Goal: Task Accomplishment & Management: Manage account settings

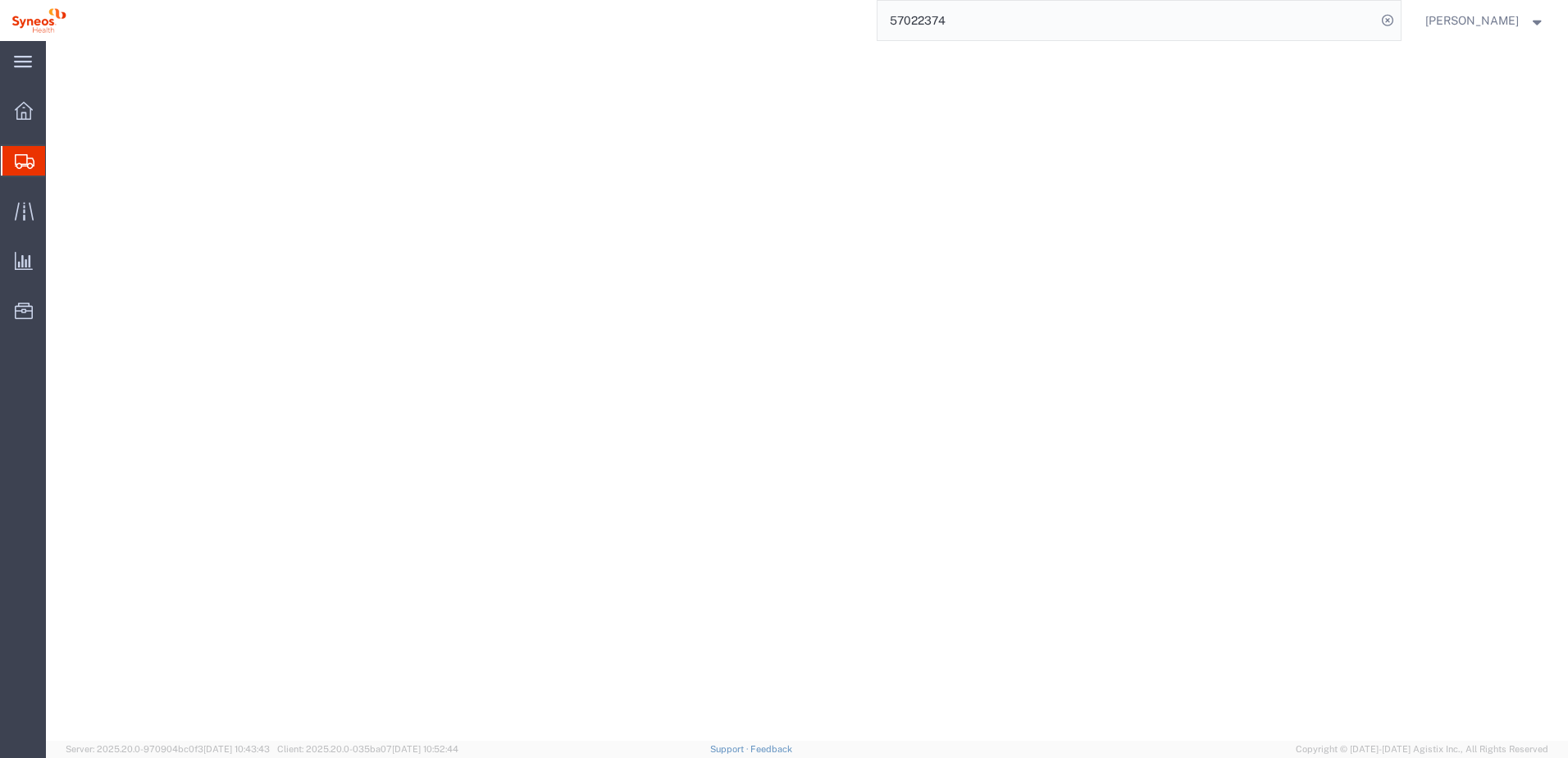
select select "MBX"
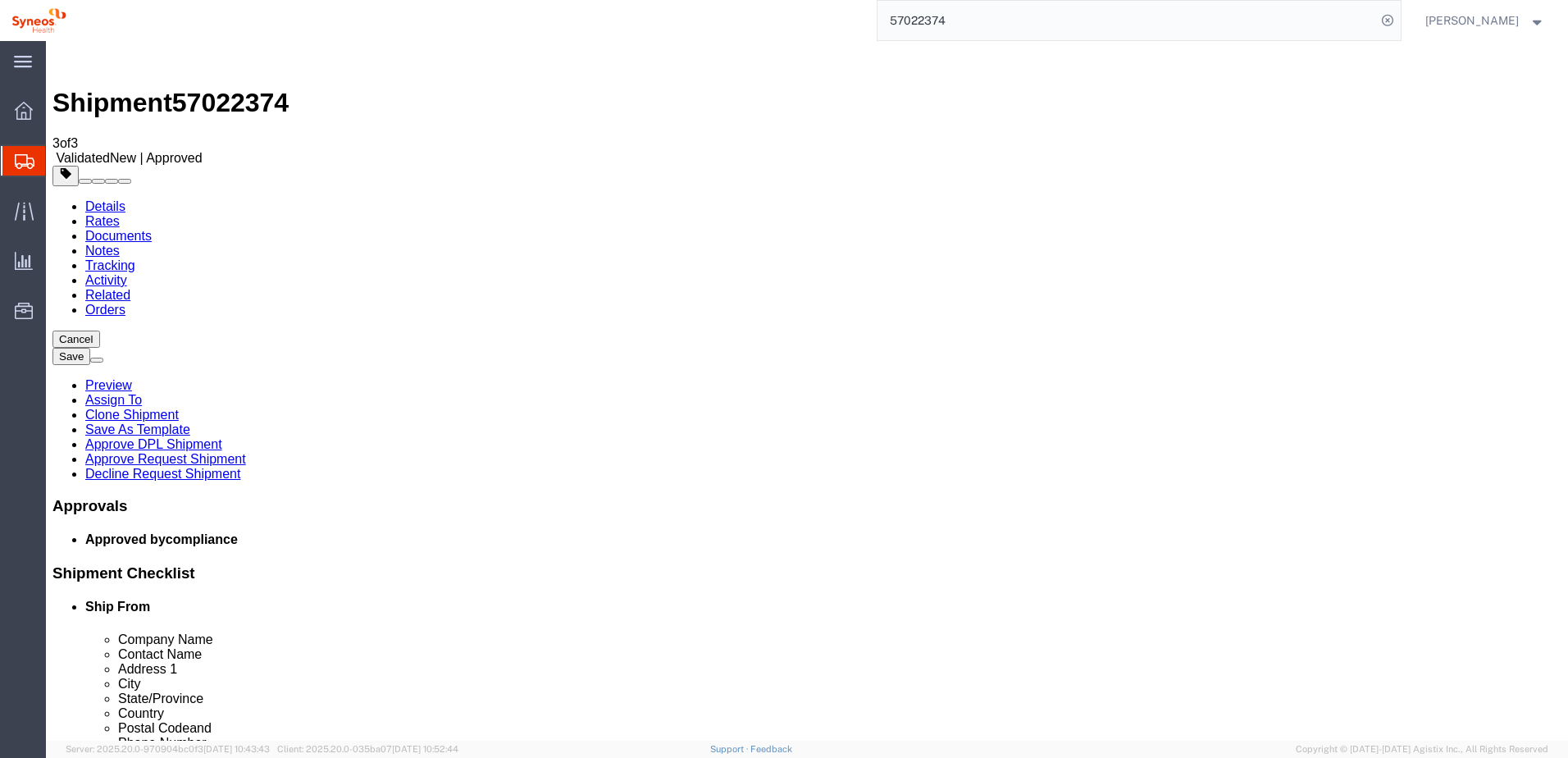
click dd "2.00 Each"
drag, startPoint x: 841, startPoint y: 563, endPoint x: 325, endPoint y: 467, distance: 524.9
click div
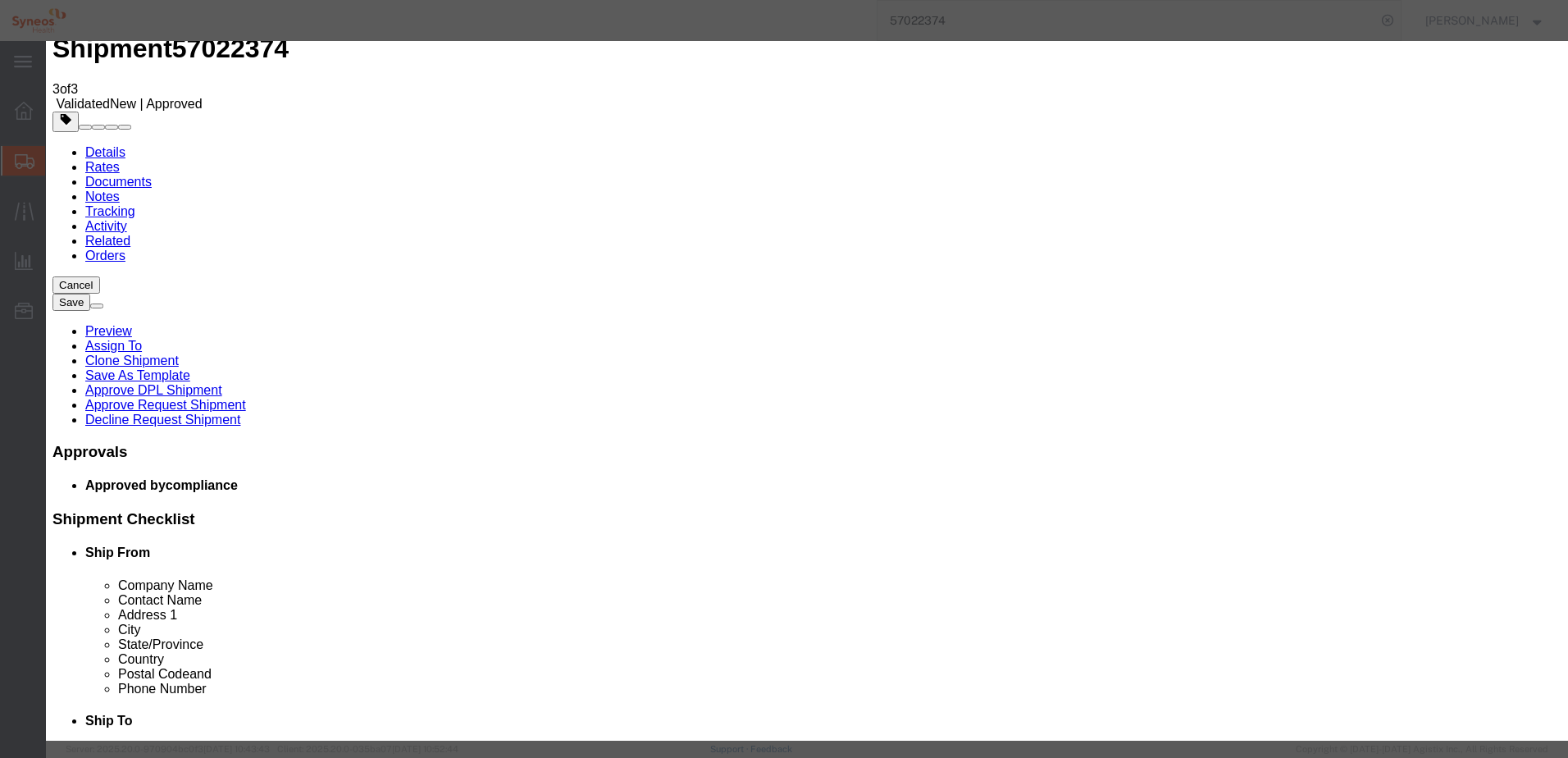
scroll to position [82, 0]
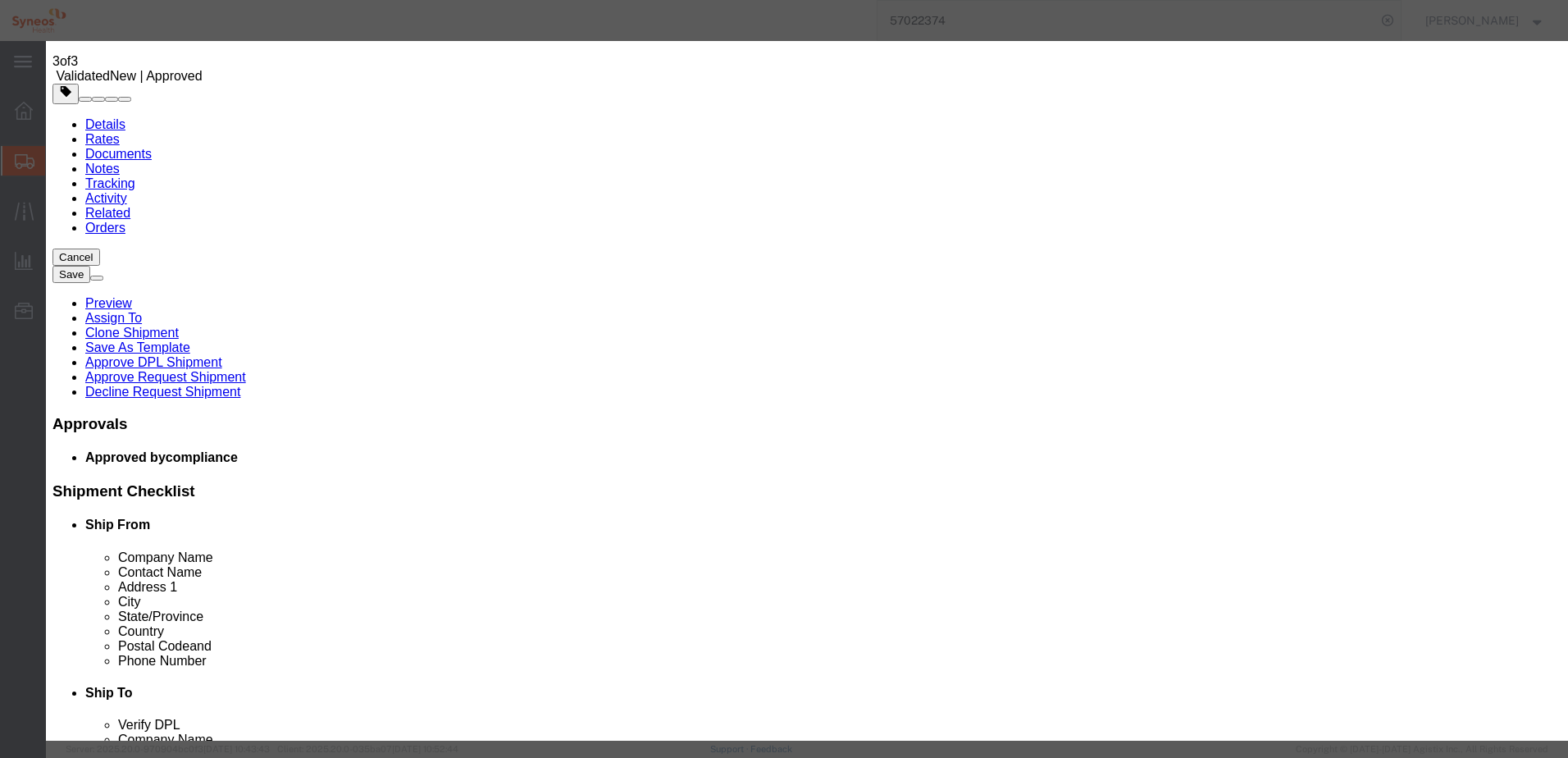
click select "Select ATF BIS DEA EPA FDA FTR ITAR OFAC Other (OPA)"
select select "FTR"
click select "Select ATF BIS DEA EPA FDA FTR ITAR OFAC Other (OPA)"
click input "EAR99"
click select "Select 30.2(d)(2) 30.36 30.37(a) 30.37(f) 30.37(g) 30.37(h) 30.37(i) 30.37(j) 3…"
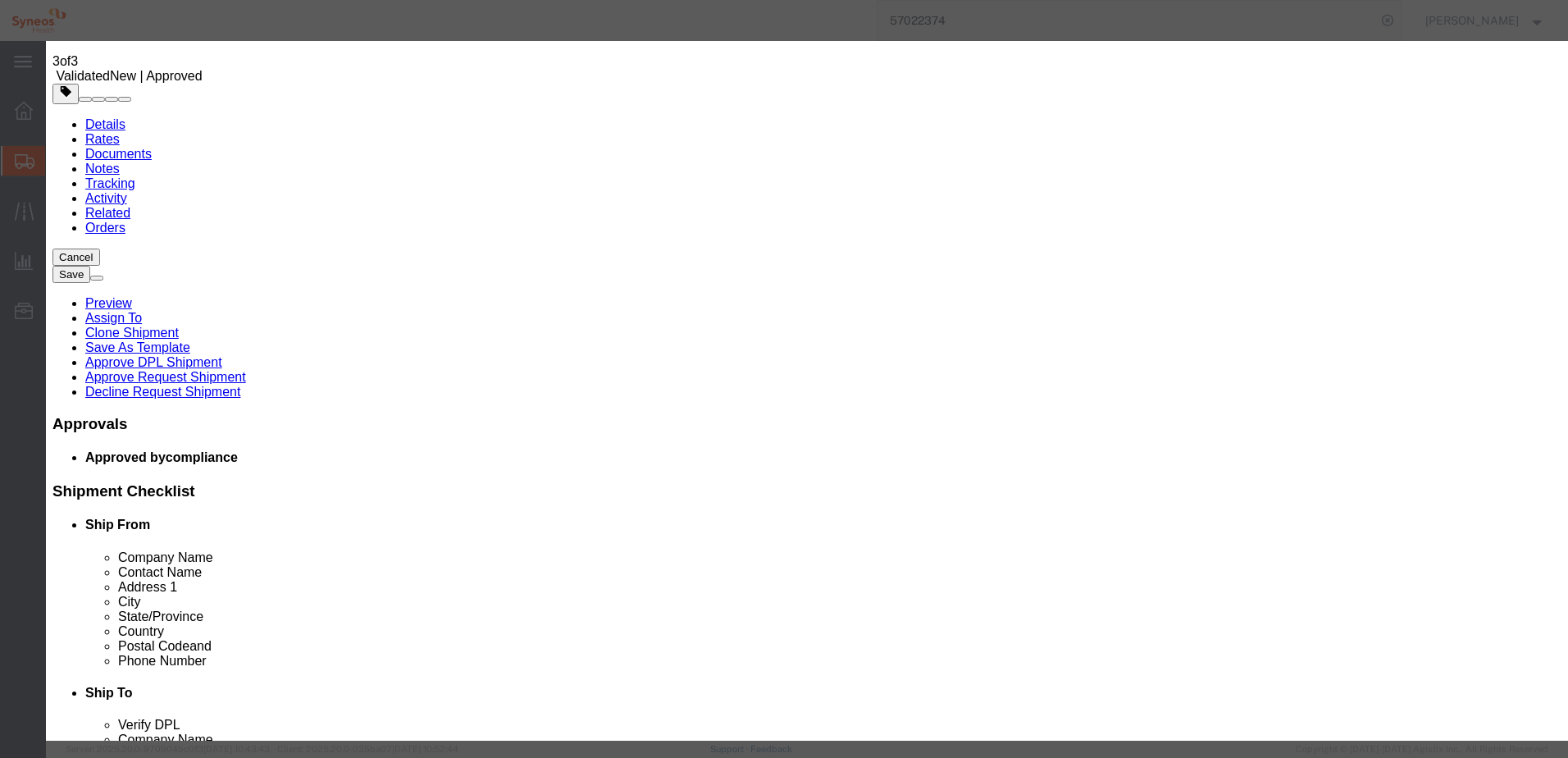
click select "Select 30.2(d)(2) 30.36 30.37(a) 30.37(f) 30.37(g) 30.37(h) 30.37(i) 30.37(j) 3…"
click select "Select ATF BIS DEA EPA FDA FTR ITAR OFAC Other (OPA)"
click div "Controlled"
click select "Select ATF BIS DEA EPA FDA FTR ITAR OFAC Other (OPA)"
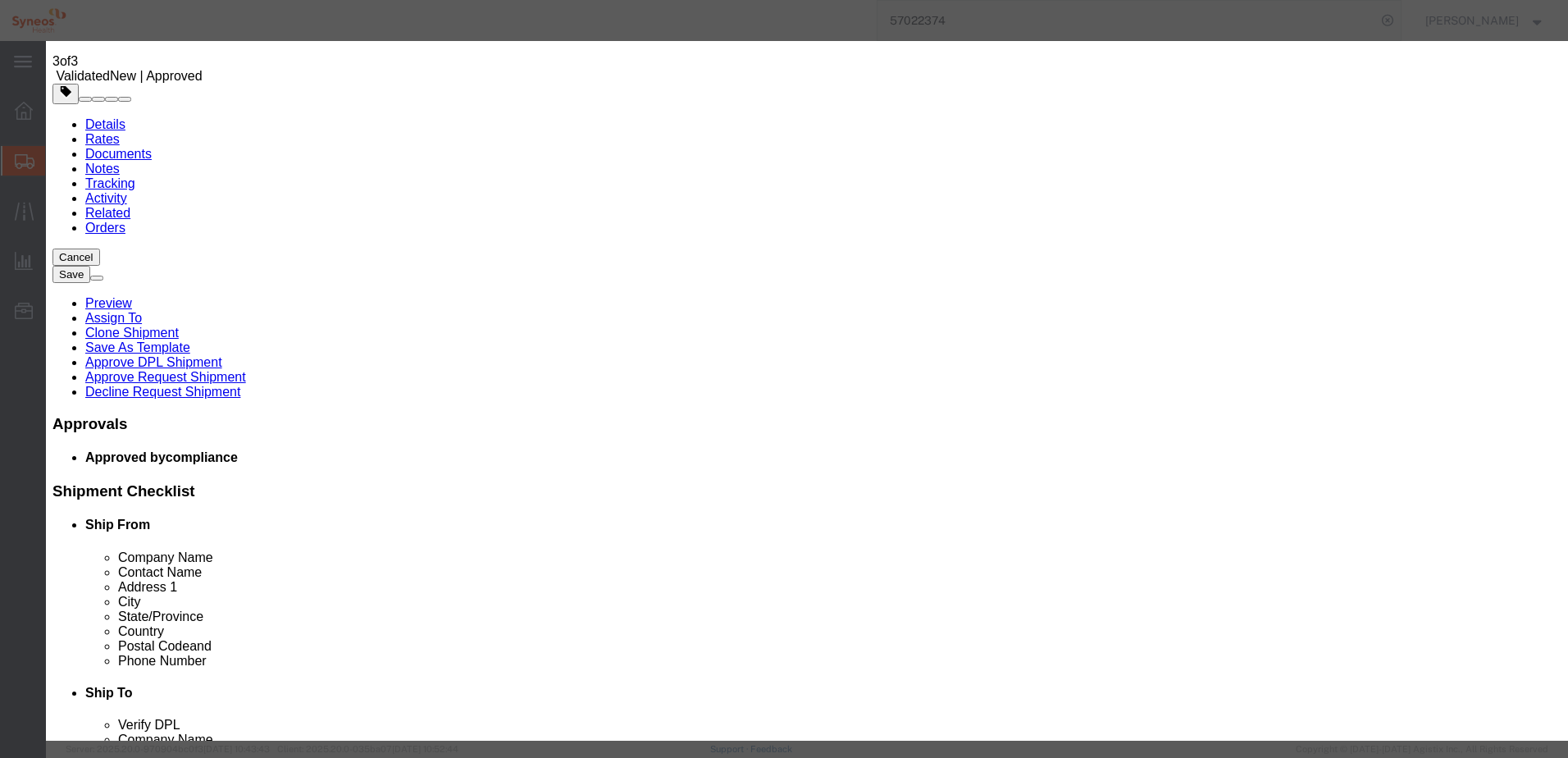
click select "Select ATF BIS DEA EPA FDA FTR ITAR OFAC Other (OPA)"
click div "Select ATF BIS DEA EPA FDA FTR ITAR OFAC Other (OPA)"
click select "Select ATF BIS DEA EPA FDA FTR ITAR OFAC Other (OPA)"
click input "EAR99"
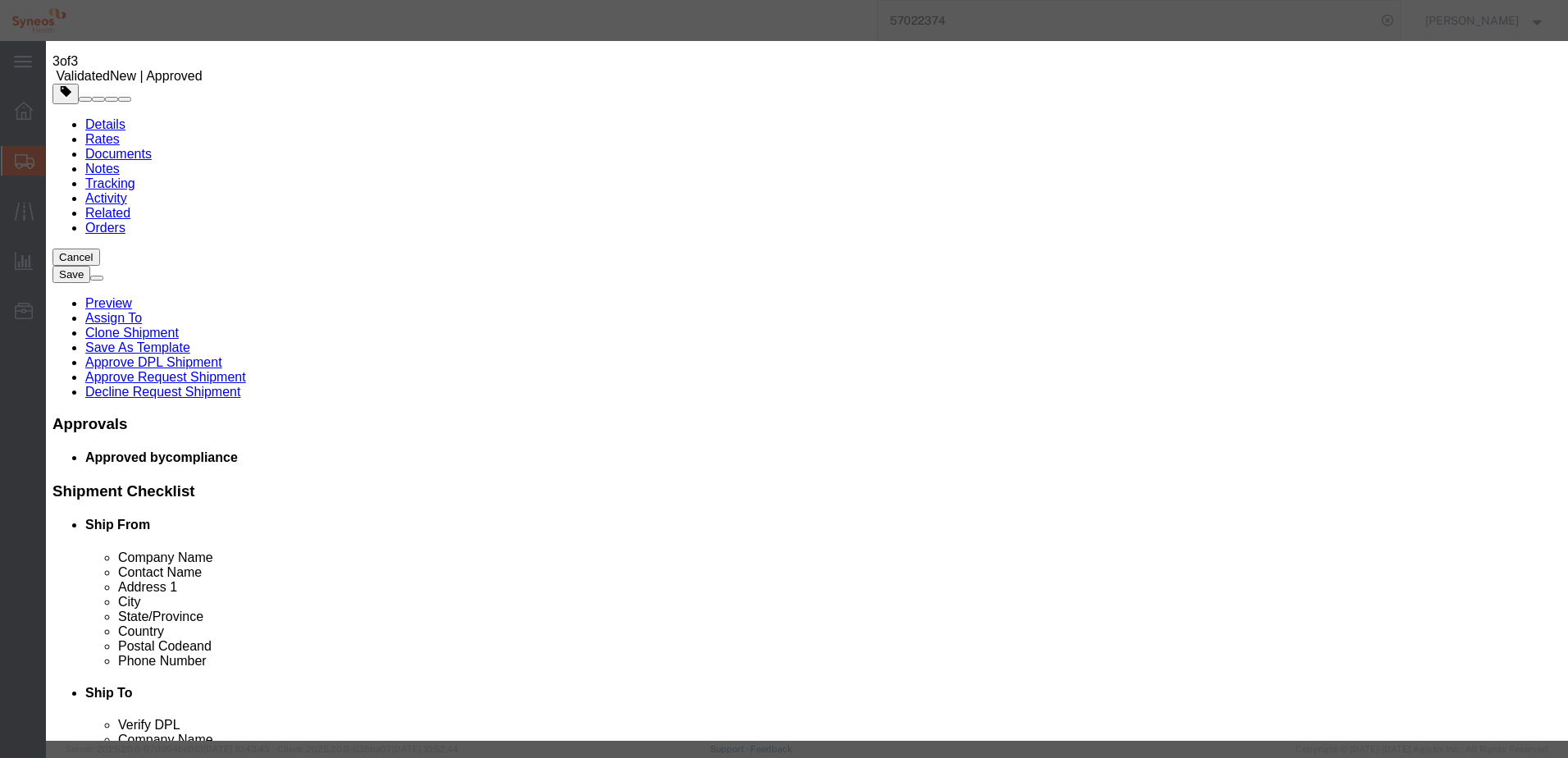
drag, startPoint x: 981, startPoint y: 313, endPoint x: 876, endPoint y: 315, distance: 105.0
click div "ECCN EAR99"
type input "30.37a"
click select "Select 30.2(d)(2) 30.36 30.37(a) 30.37(f) 30.37(g) 30.37(h) 30.37(i) 30.37(j) 3…"
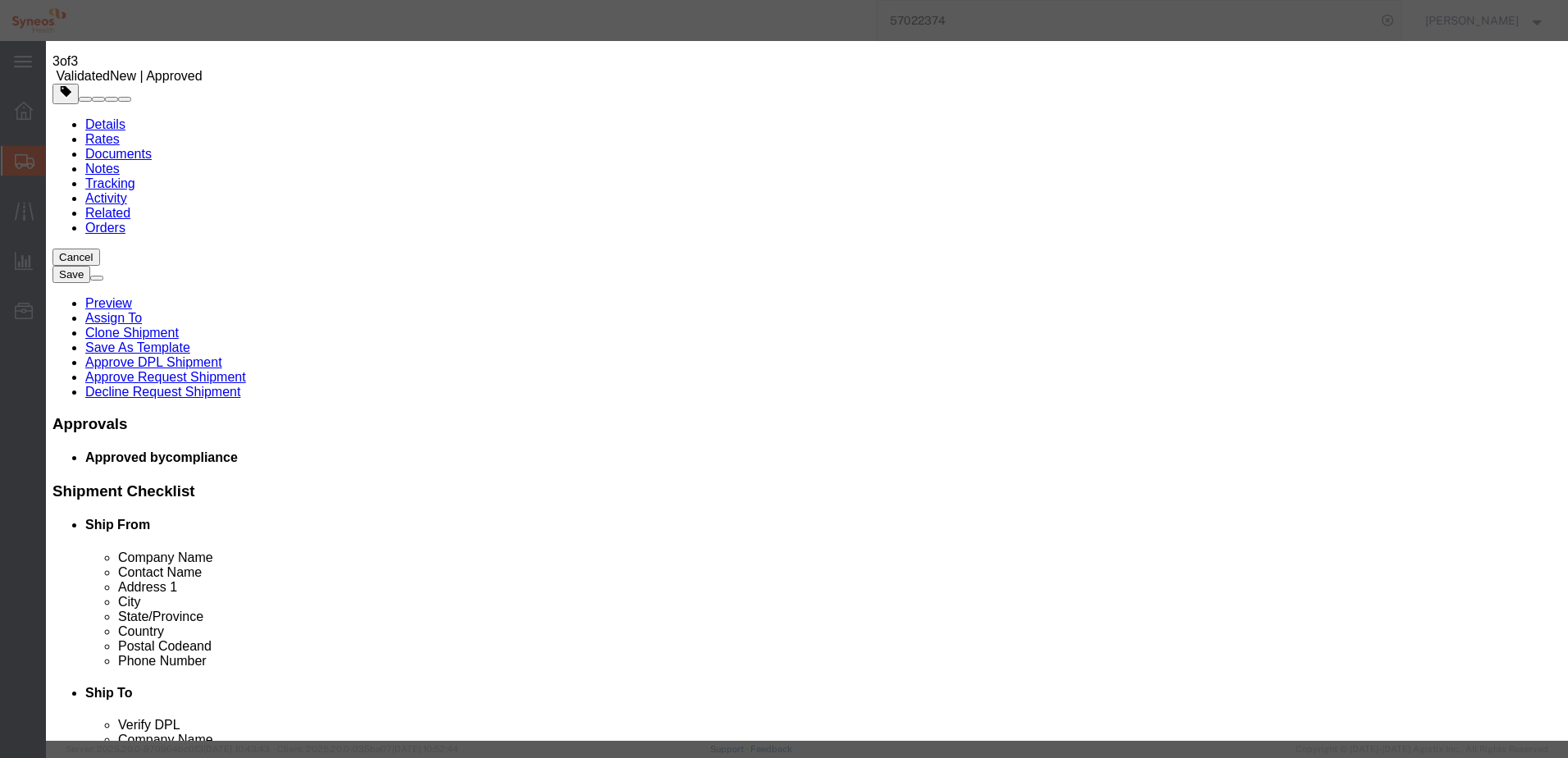
select select "30.37(a)"
click select "Select 30.2(d)(2) 30.36 30.37(a) 30.37(f) 30.37(g) 30.37(h) 30.37(i) 30.37(j) 3…"
drag, startPoint x: 952, startPoint y: 316, endPoint x: 877, endPoint y: 294, distance: 78.2
click div "HTS/Tariff Code 4901.99.0050 4901.99.0050 ECCN 30.37a Control/Exempt Select ATF…"
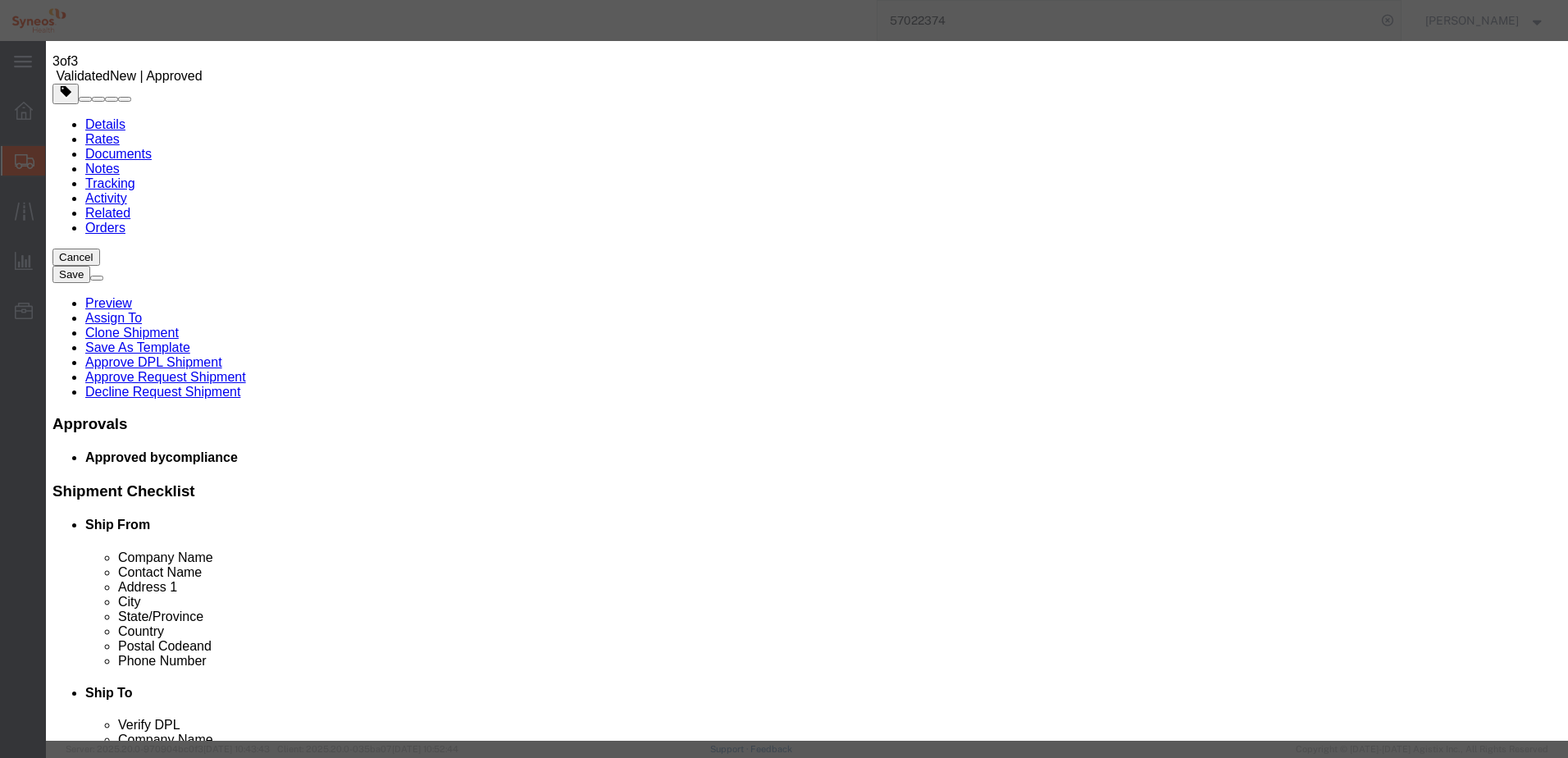
click link "Export - US"
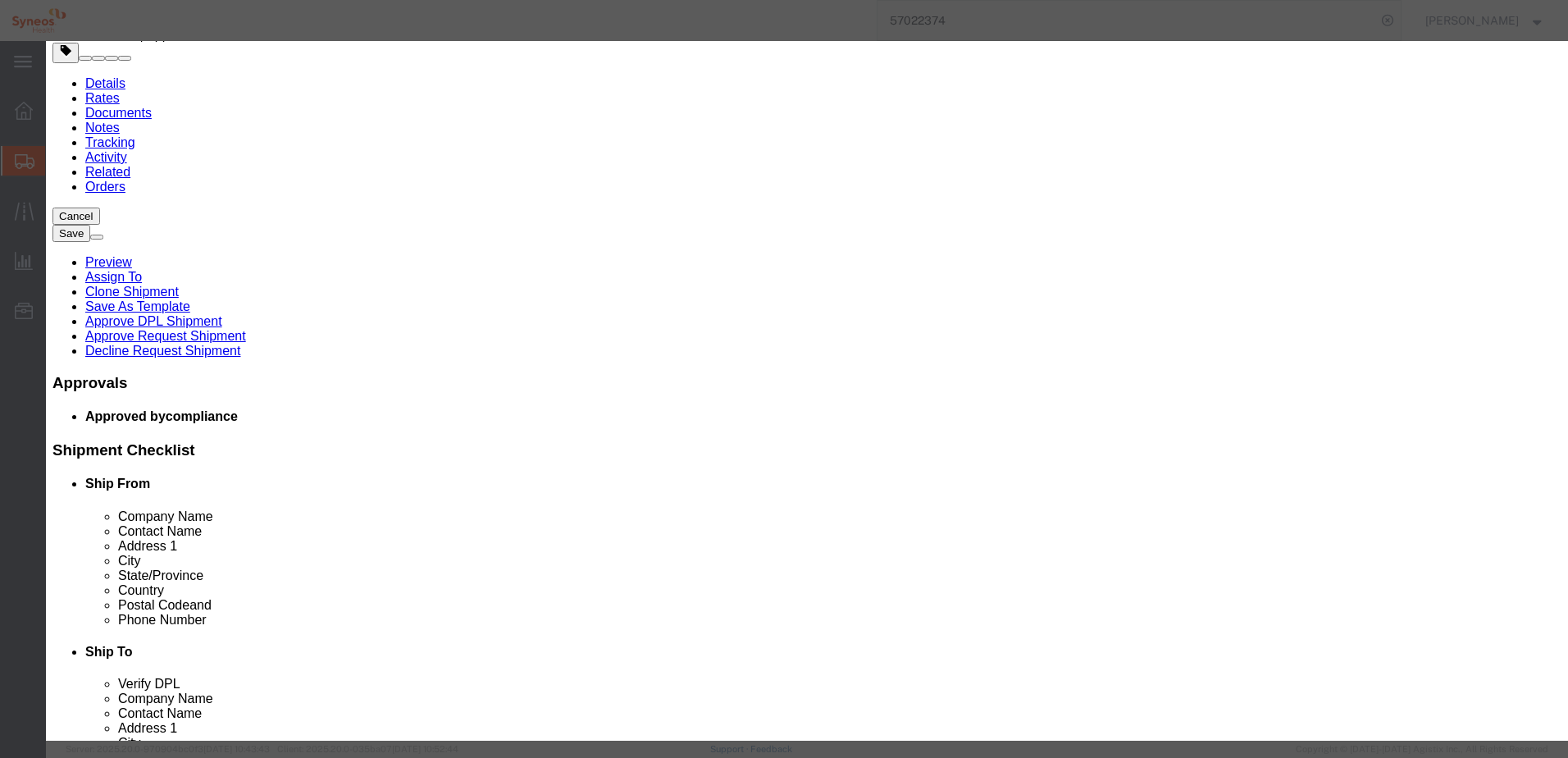
scroll to position [154, 0]
click link "Export - US"
click button "Save & Close"
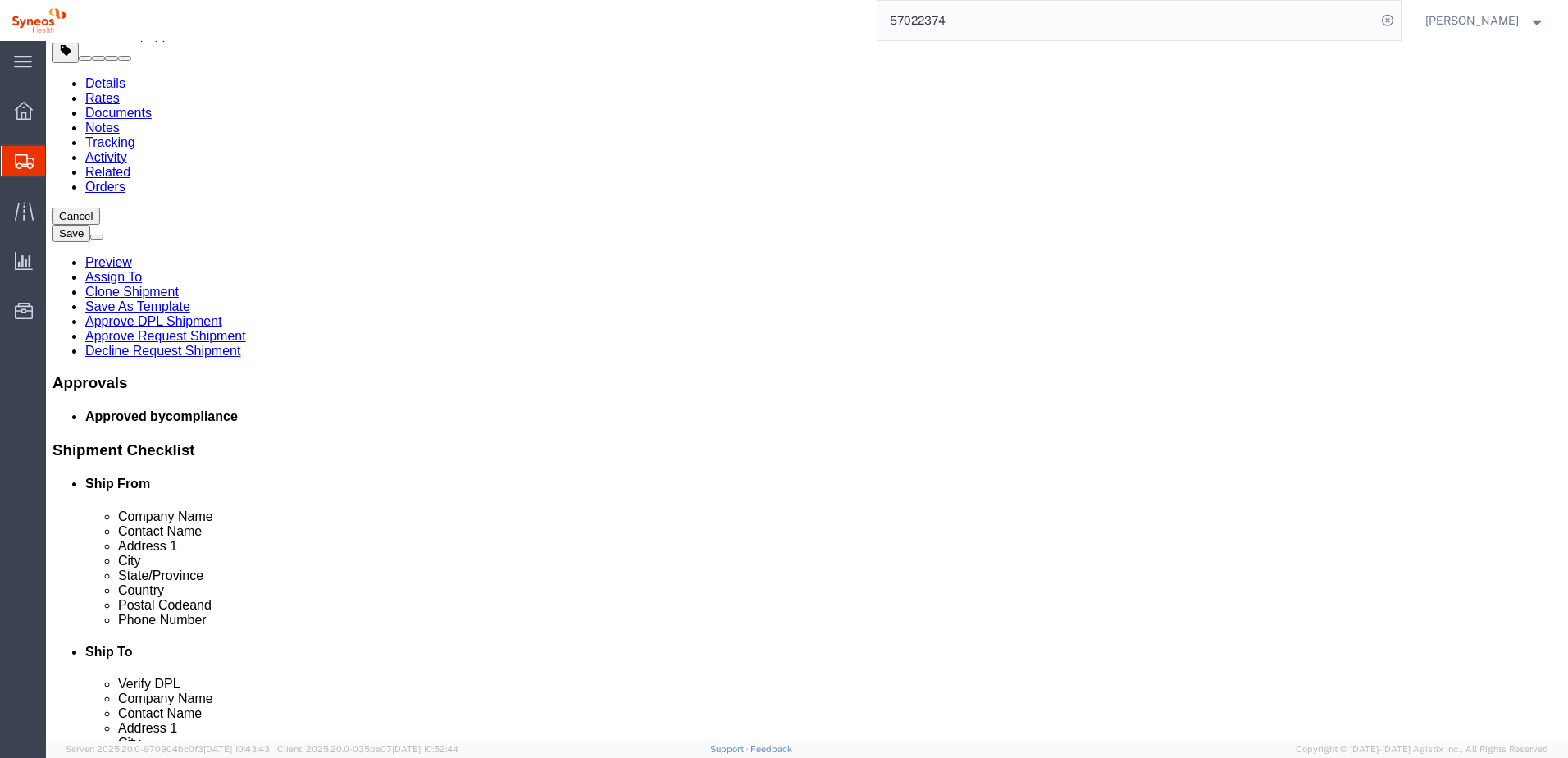
click dd "230.00 USD"
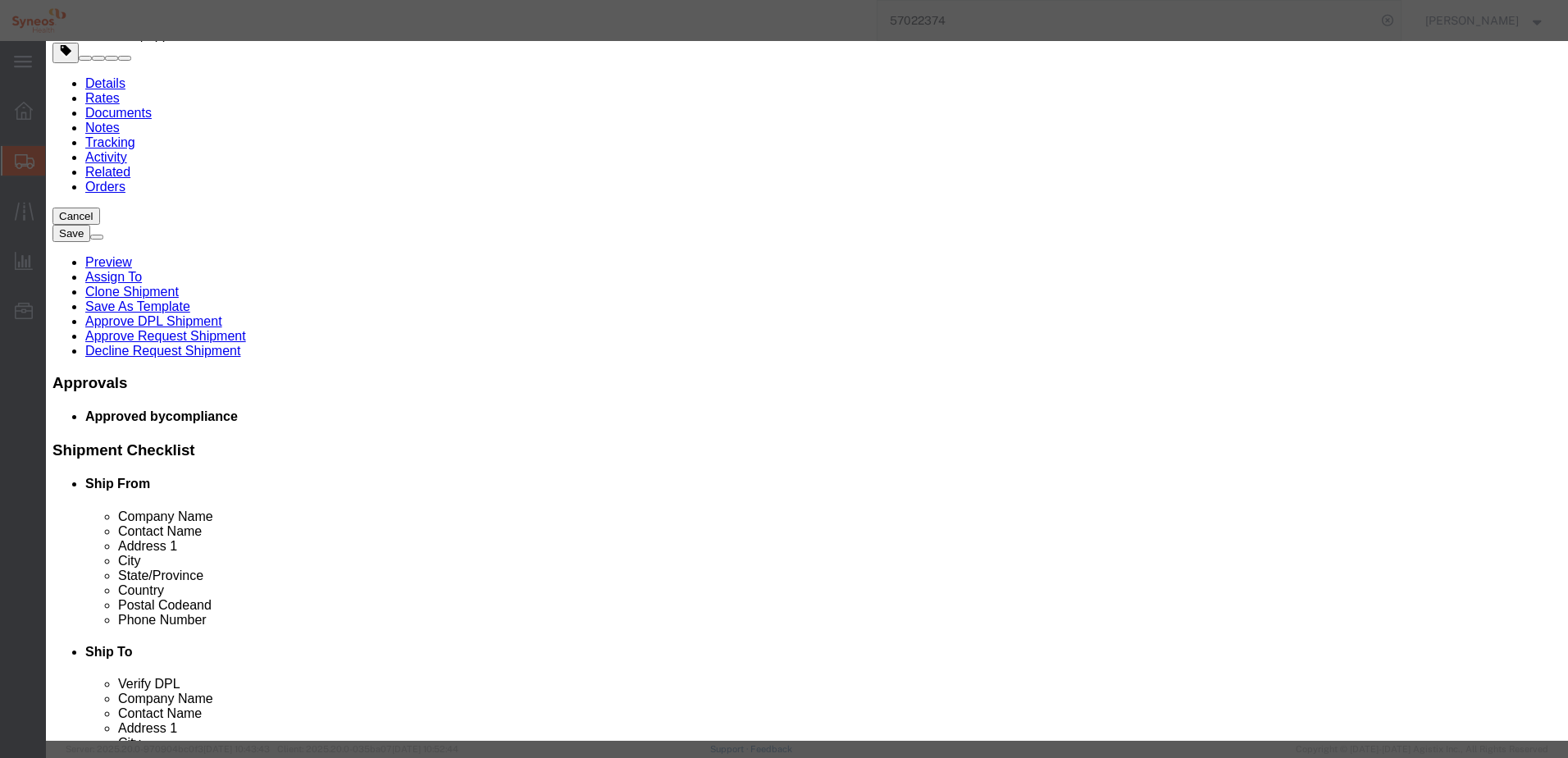
click select "Select ATF BIS DEA EPA FDA FTR ITAR OFAC Other (OPA)"
select select "FTR"
click select "Select ATF BIS DEA EPA FDA FTR ITAR OFAC Other (OPA)"
click input "EAR99"
drag, startPoint x: 952, startPoint y: 311, endPoint x: 880, endPoint y: 305, distance: 72.2
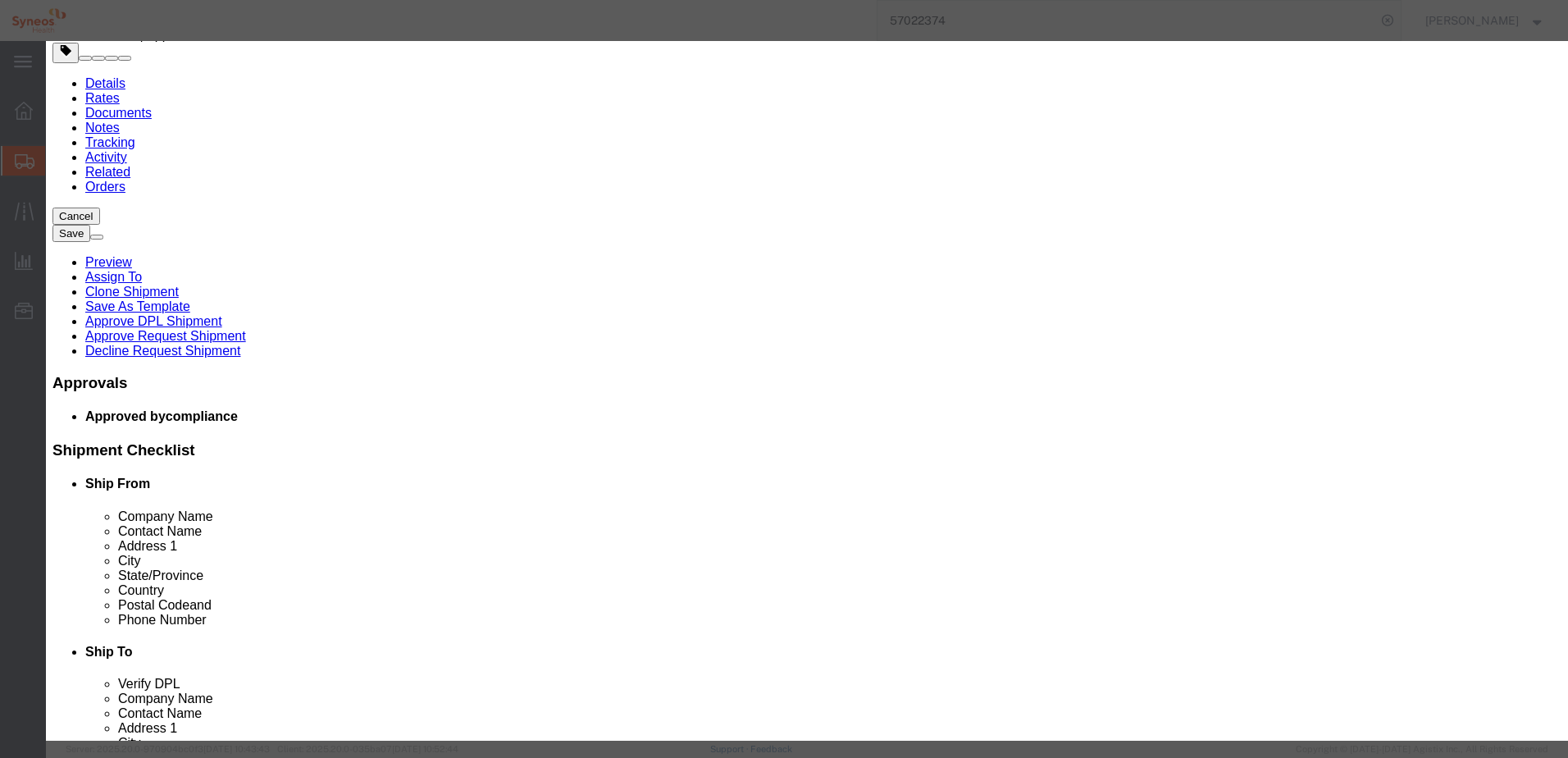
click div "ECCN EAR99"
click select "Select 30.2(d)(2) 30.36 30.37(a) 30.37(f) 30.37(g) 30.37(h) 30.37(i) 30.37(j) 3…"
select select "30.37(a)"
click select "Select 30.2(d)(2) 30.36 30.37(a) 30.37(f) 30.37(g) 30.37(h) 30.37(i) 30.37(j) 3…"
click div "Controlled"
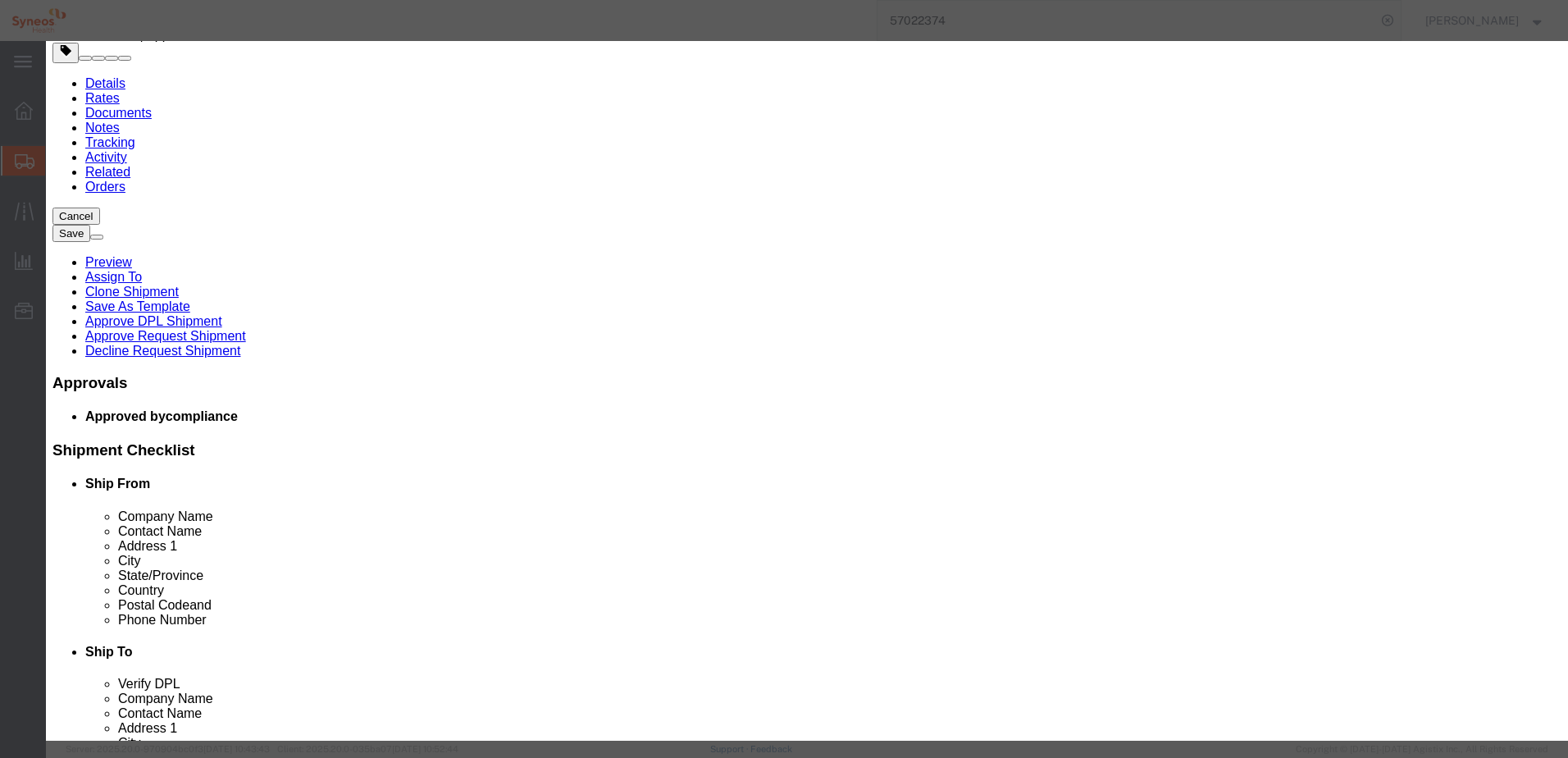
click button "Save & Close"
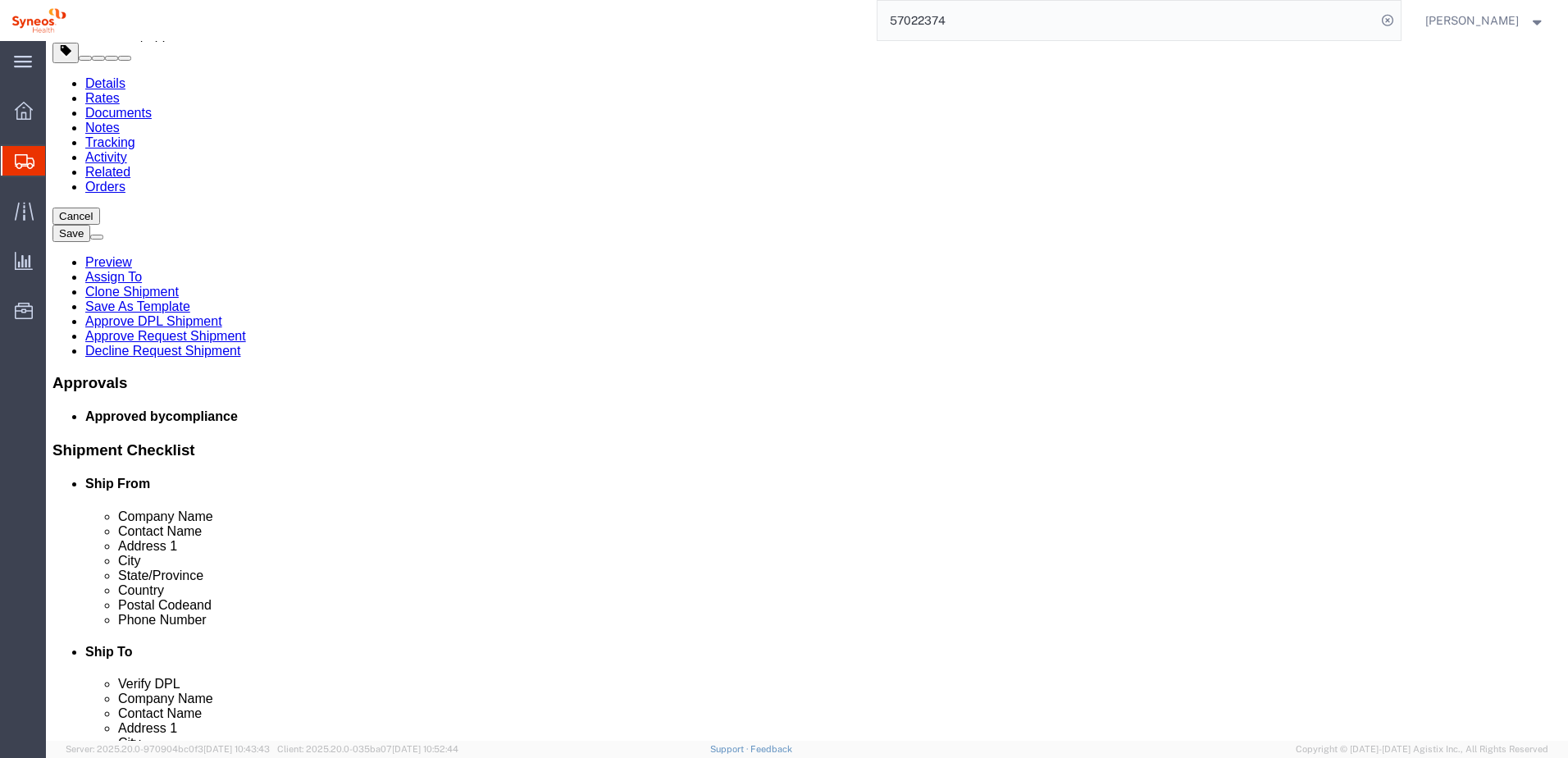
click button "Continue"
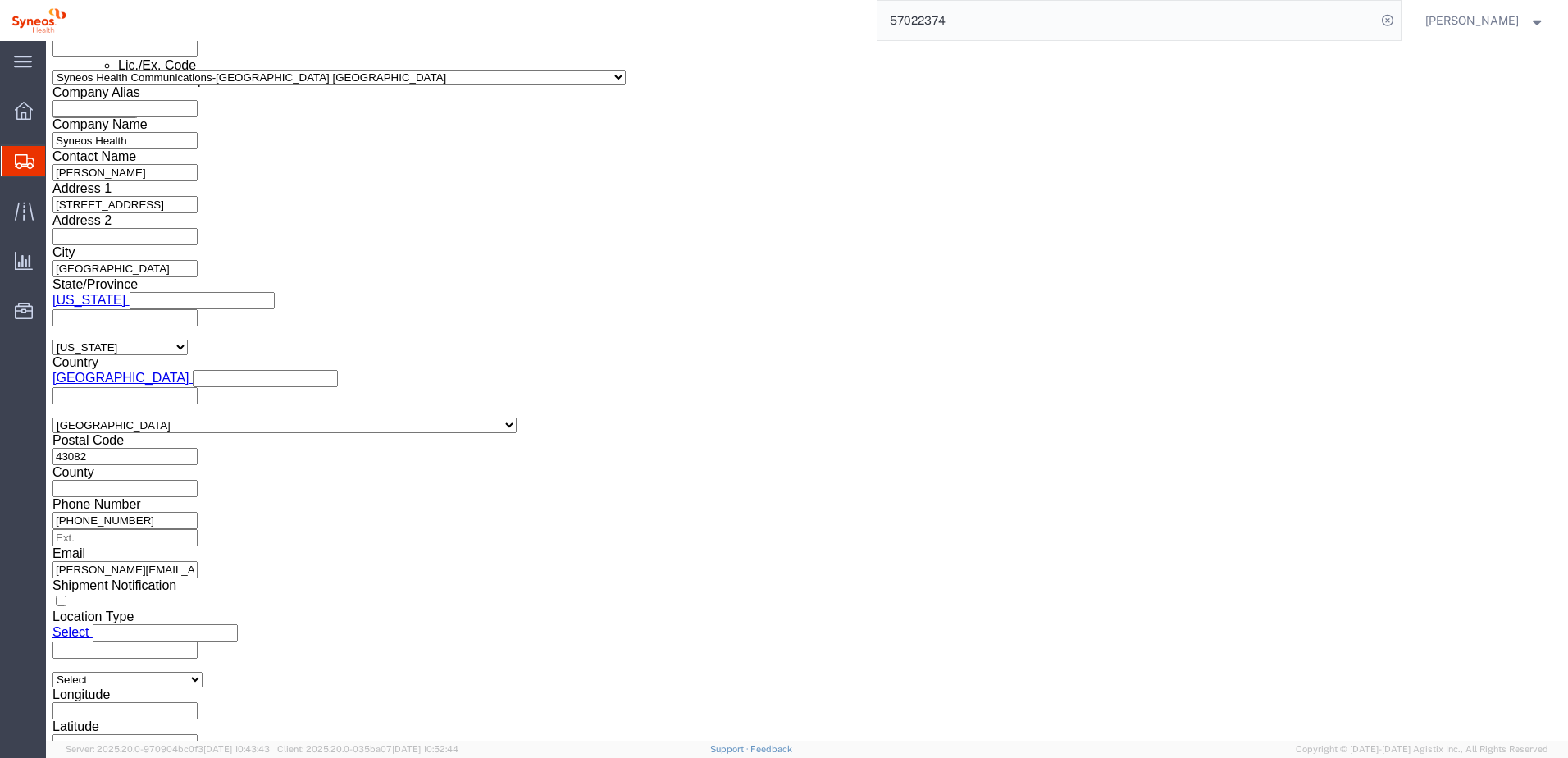
scroll to position [1272, 0]
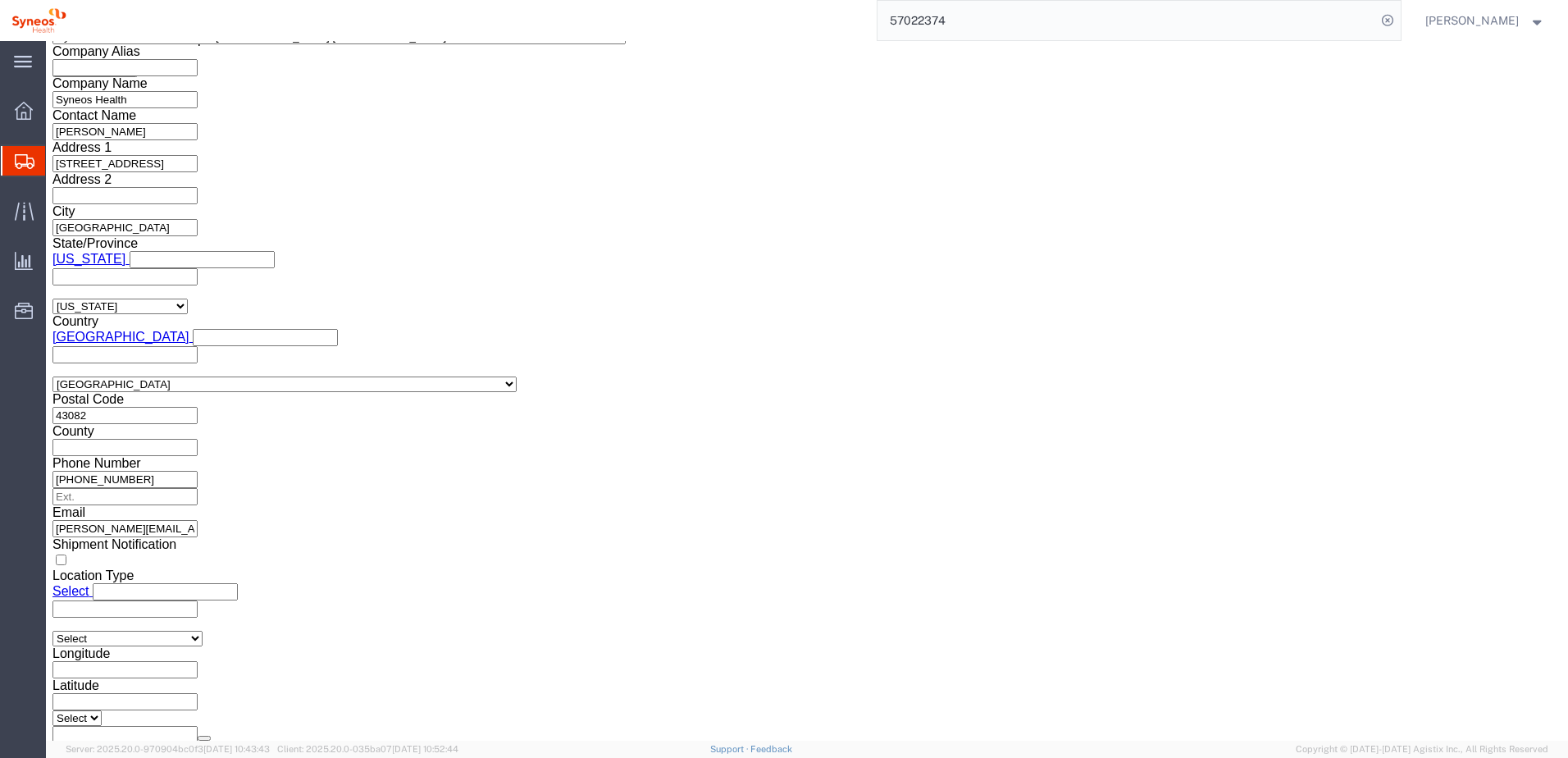
click select "Select ATF BIS DEA EPA FDA FTR ITAR OFAC Other (OPA)"
select select "FTR"
click select "Select ATF BIS DEA EPA FDA FTR ITAR OFAC Other (OPA)"
click select "Select 30.2(d)(2) 30.36 30.37(a) 30.37(f) 30.37(g) 30.37(h) 30.37(i) 30.37(j) 3…"
select select "30.37(a)"
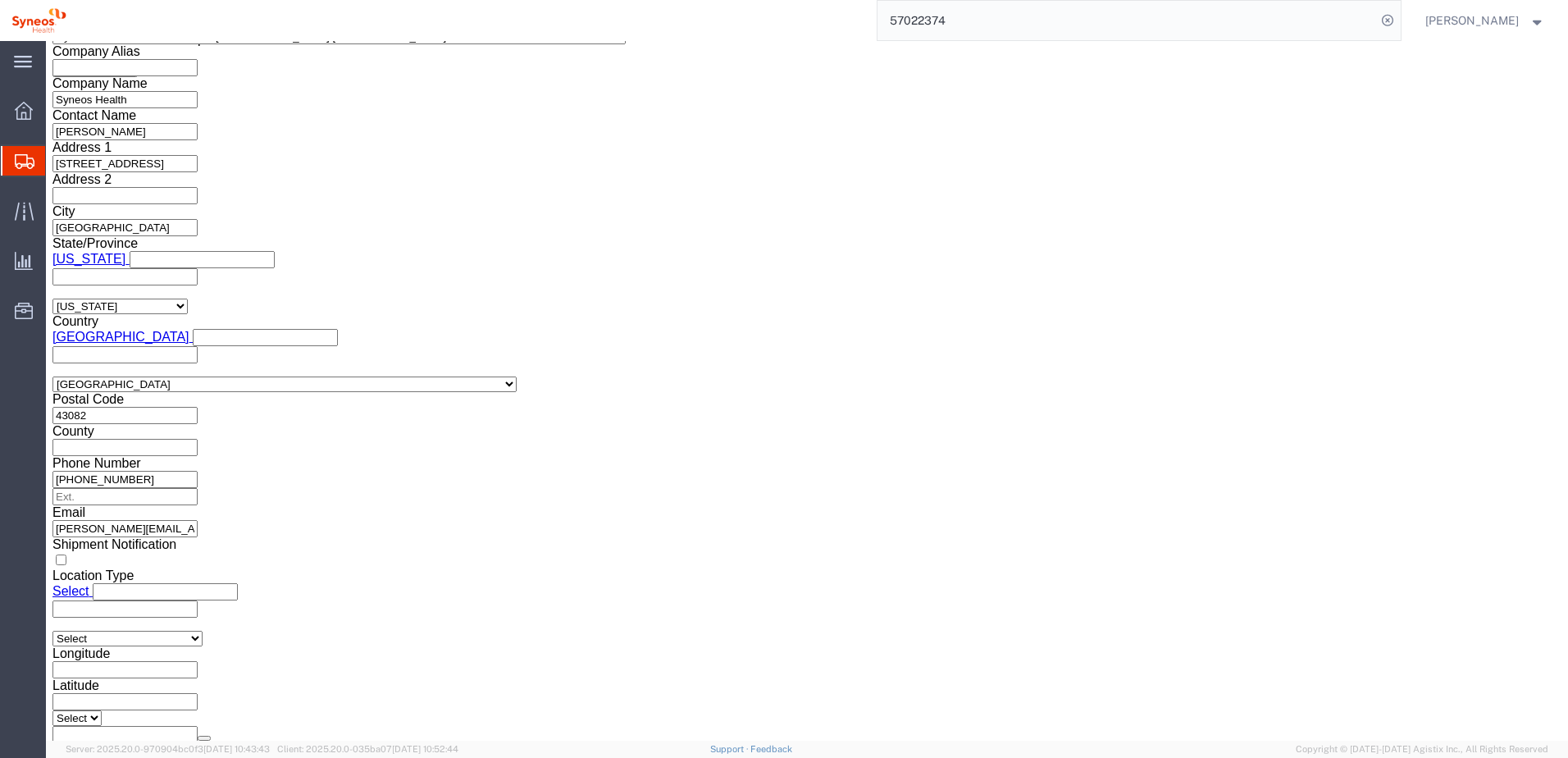
click select "Select 30.2(d)(2) 30.36 30.37(a) 30.37(f) 30.37(g) 30.37(h) 30.37(i) 30.37(j) 3…"
click input "text"
click div "US Export Info"
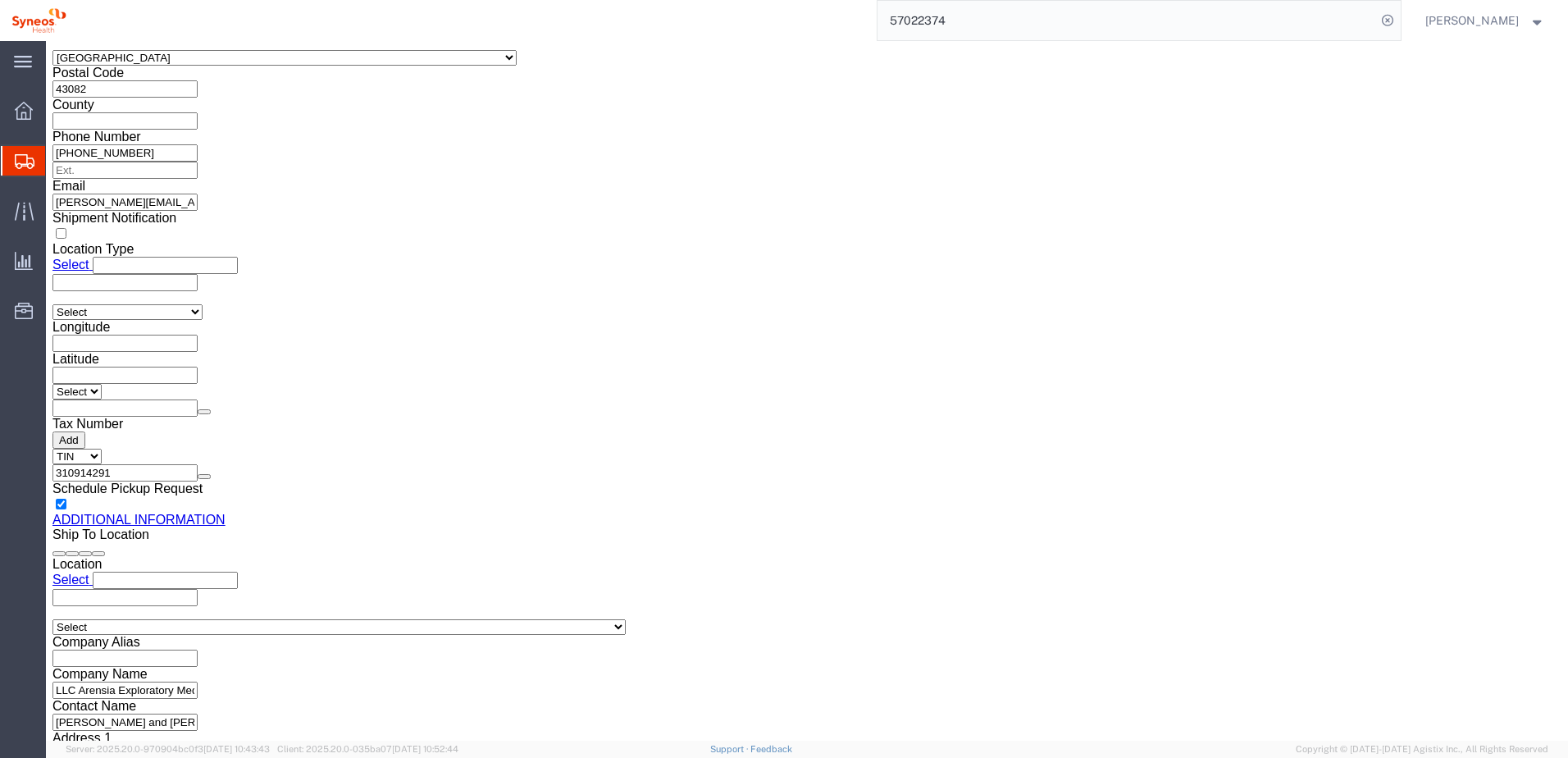
scroll to position [1599, 0]
click button "Rate Shipment"
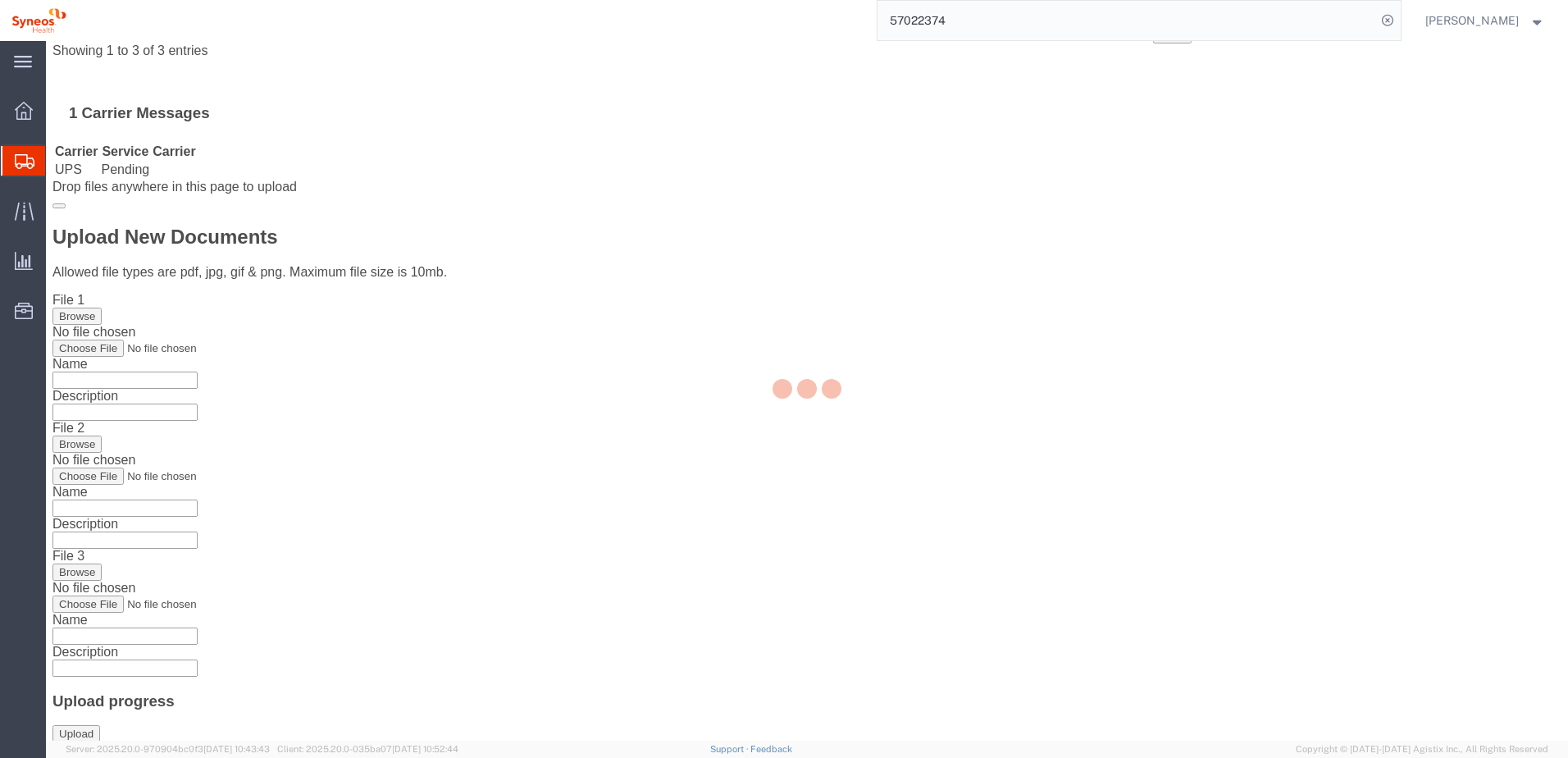
scroll to position [0, 0]
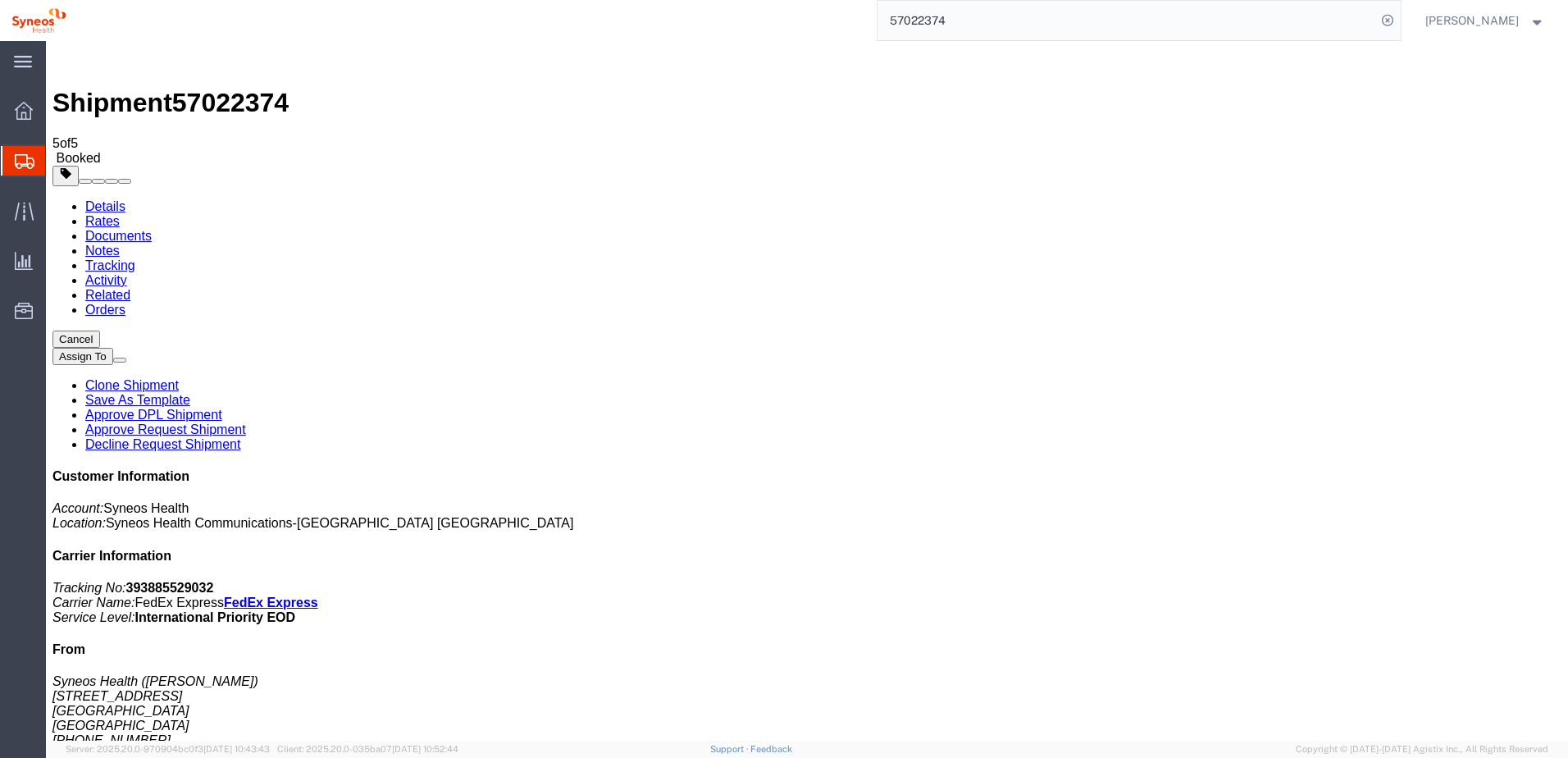
checkbox input "true"
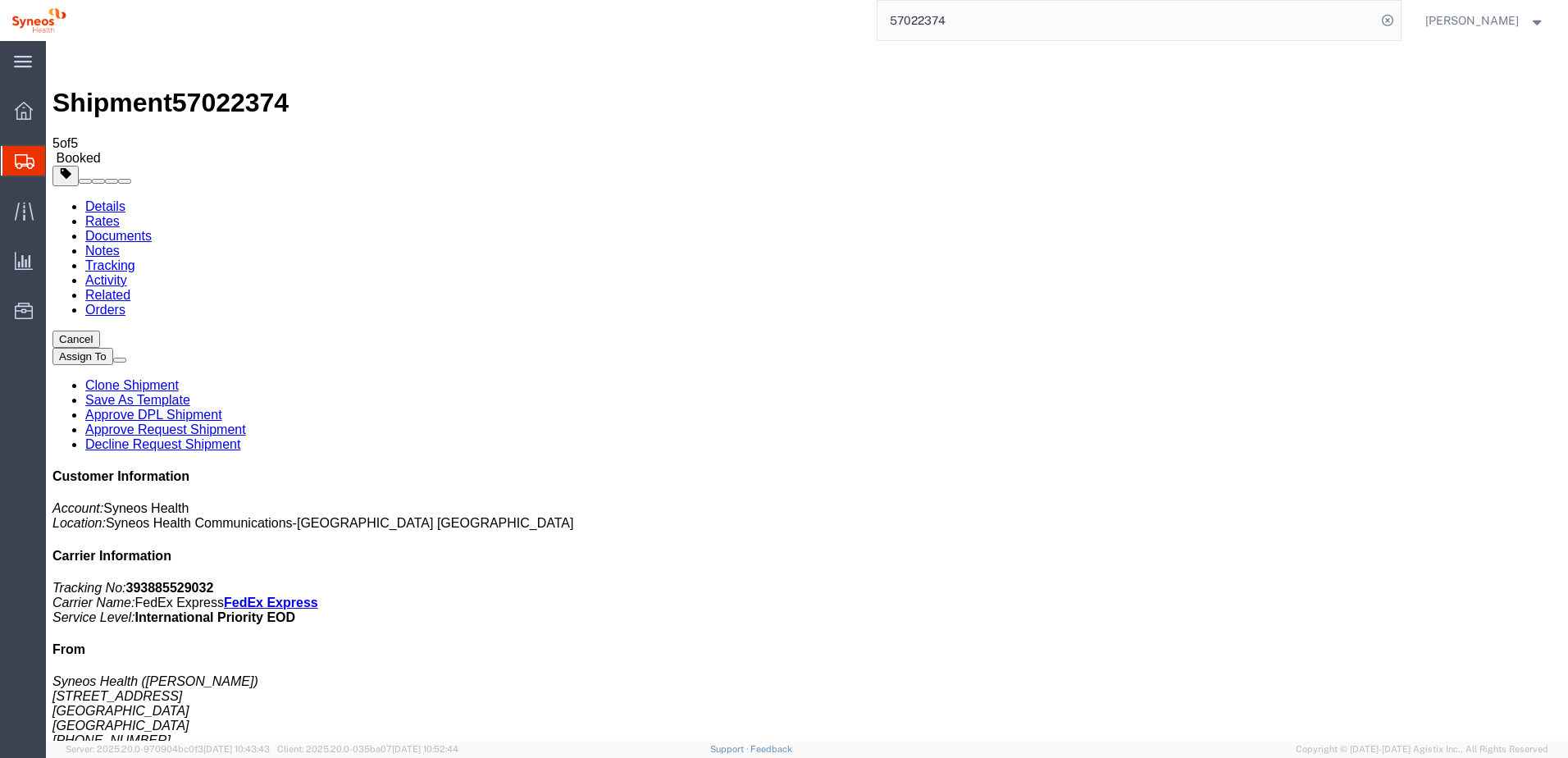
checkbox input "true"
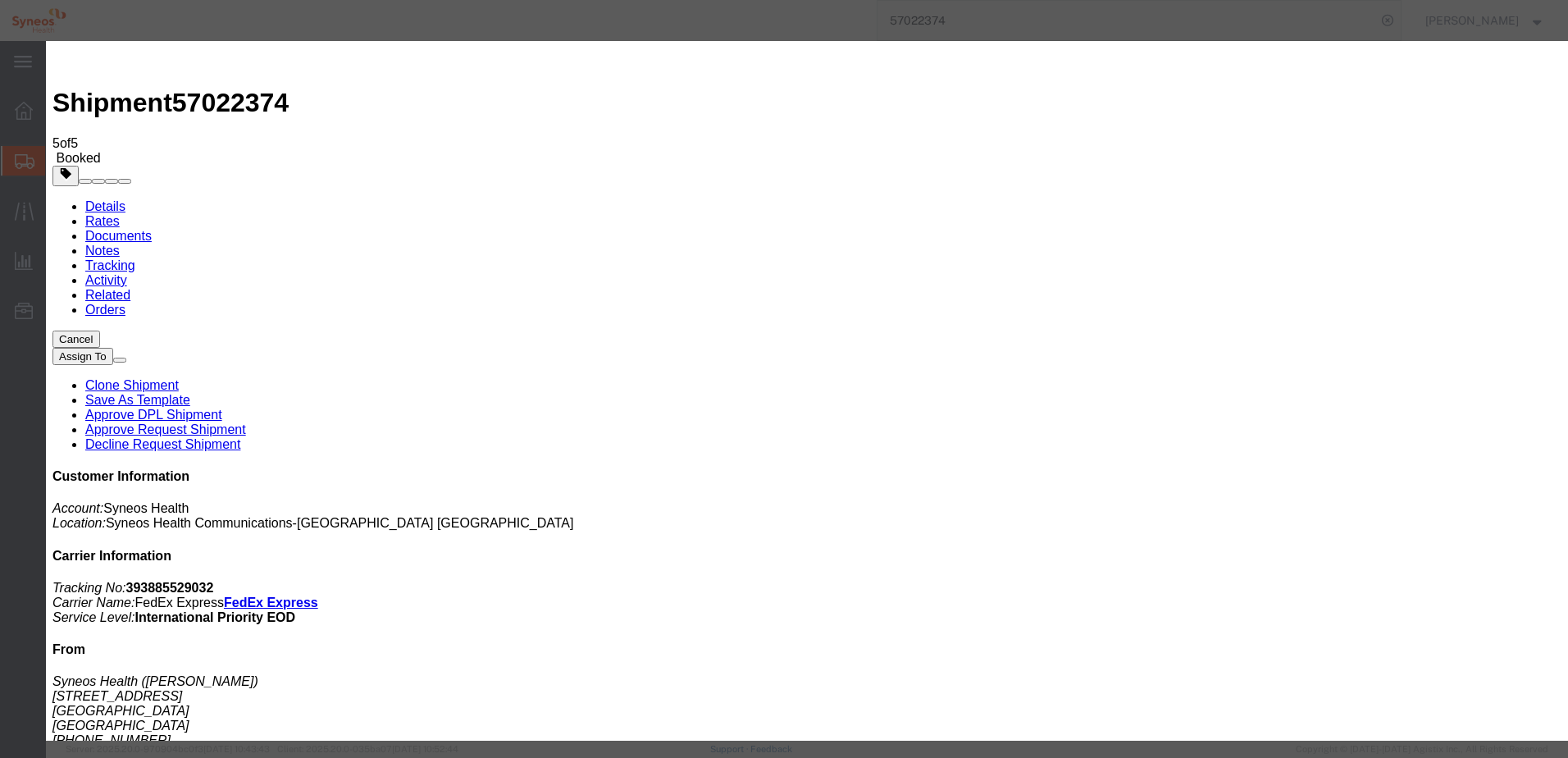
type input "[PERSON_NAME]"
drag, startPoint x: 590, startPoint y: 172, endPoint x: 579, endPoint y: 171, distance: 11.0
paste input "[PERSON_NAME][EMAIL_ADDRESS][DOMAIN_NAME]"
type input "[PERSON_NAME][EMAIL_ADDRESS][DOMAIN_NAME]"
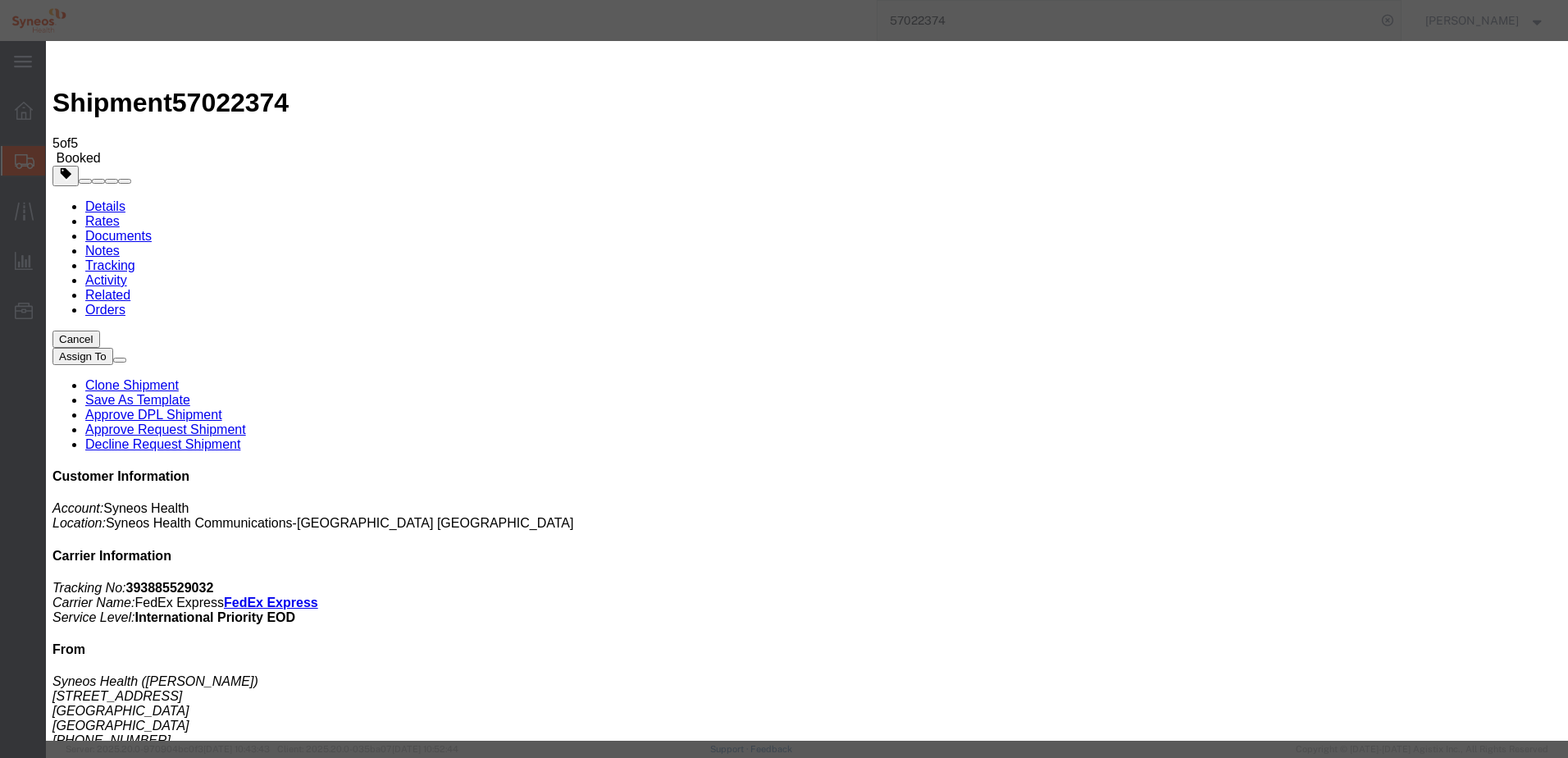
paste input "[PERSON_NAME][EMAIL_ADDRESS][PERSON_NAME][DOMAIN_NAME]"
type input "[PERSON_NAME][EMAIL_ADDRESS][PERSON_NAME][DOMAIN_NAME]"
type textarea "Dear user, your Agistix shipment 57022374 has been booked. Please see the docum…"
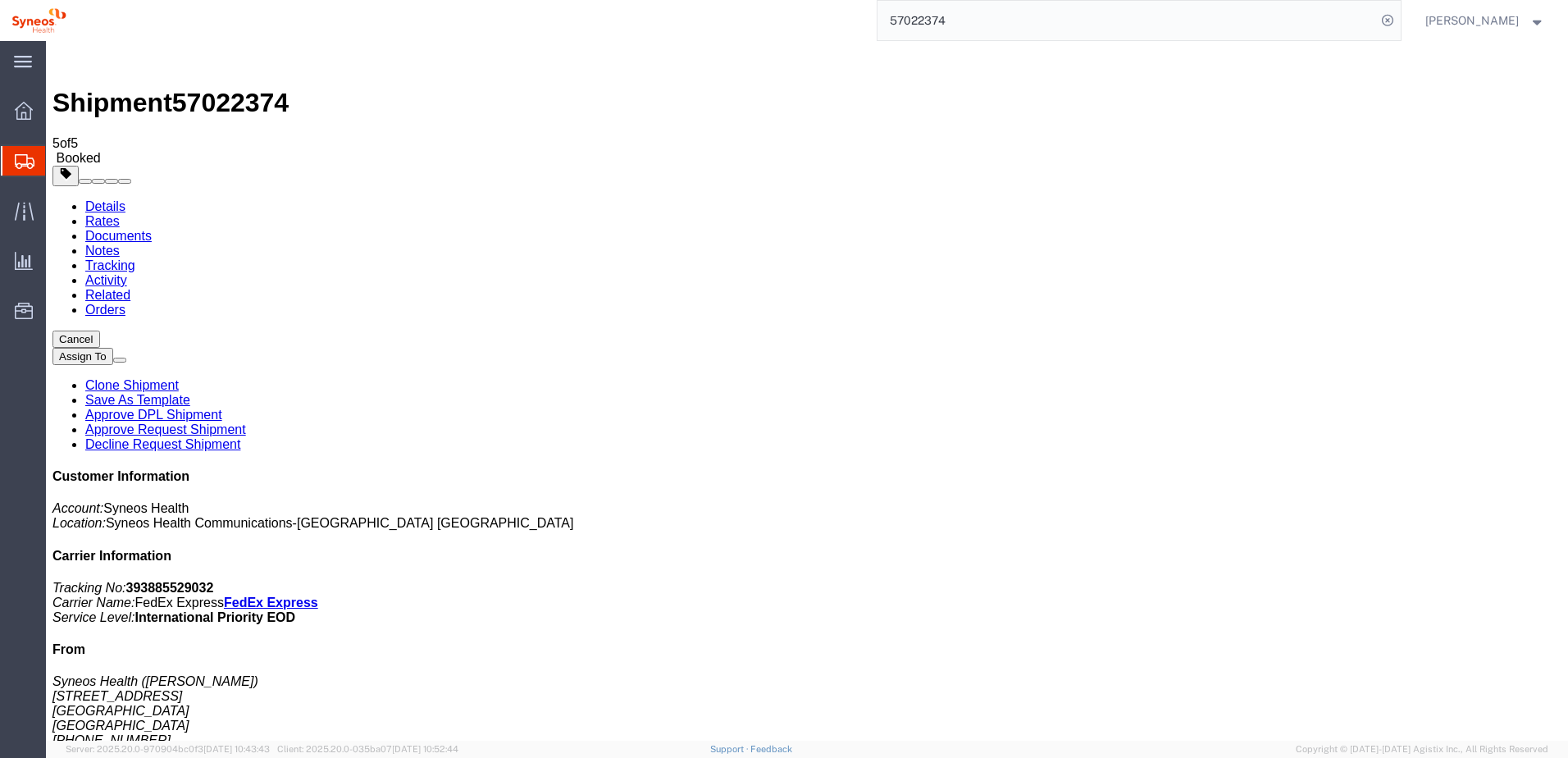
click at [95, 200] on link "Details" at bounding box center [106, 206] width 41 height 14
